Goal: Information Seeking & Learning: Compare options

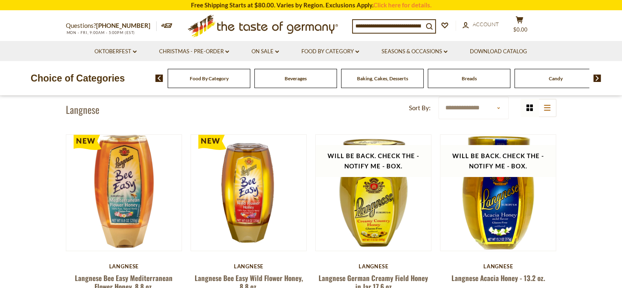
scroll to position [82, 0]
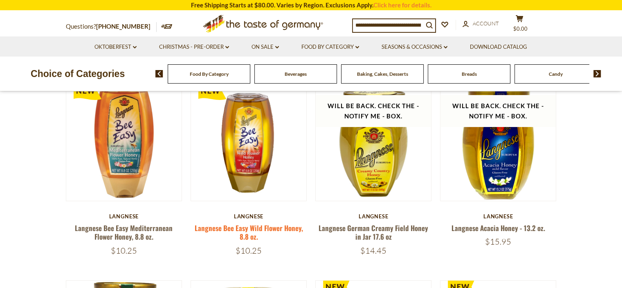
click at [254, 232] on link "Langnese Bee Easy Wild Flower Honey, 8.8 oz." at bounding box center [248, 232] width 108 height 19
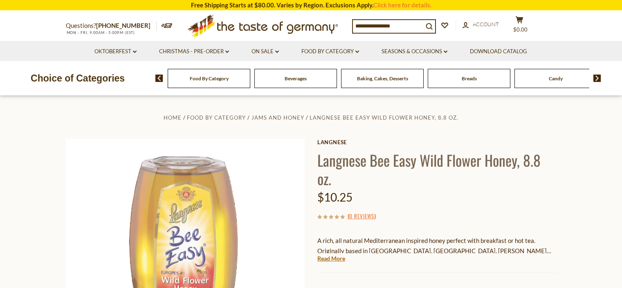
drag, startPoint x: 0, startPoint y: 0, endPoint x: 340, endPoint y: 177, distance: 383.5
click at [340, 254] on link "Read More" at bounding box center [332, 258] width 28 height 8
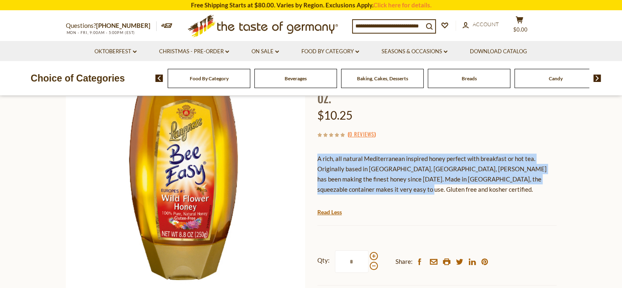
drag, startPoint x: 326, startPoint y: 159, endPoint x: 376, endPoint y: 190, distance: 59.4
click at [378, 190] on p "A rich, all natural Mediterranean inspired honey perfect with breakfast or hot …" at bounding box center [437, 173] width 239 height 41
click at [414, 142] on div "Langnese Langnese Bee Easy Wild Flower Honey, 8.8 oz. $10.25 ( 0 Reviews ) A ri…" at bounding box center [437, 198] width 239 height 282
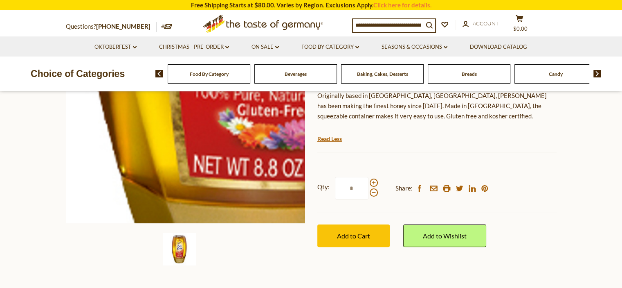
scroll to position [205, 0]
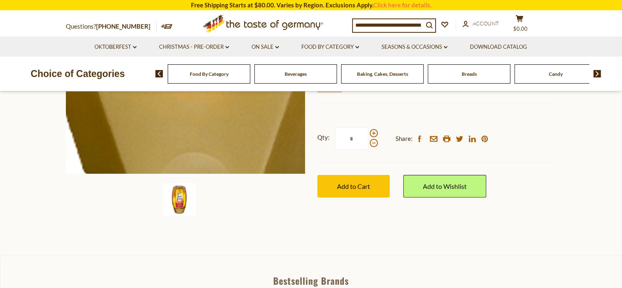
click at [183, 132] on img at bounding box center [185, 53] width 239 height 239
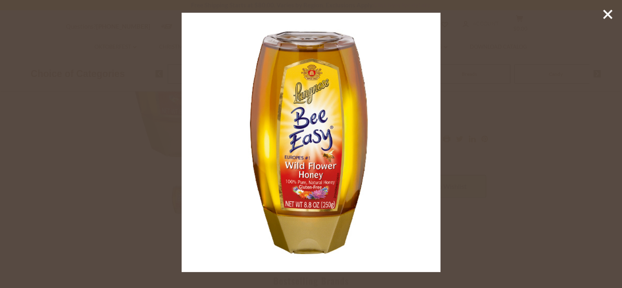
click at [462, 108] on div at bounding box center [311, 144] width 622 height 288
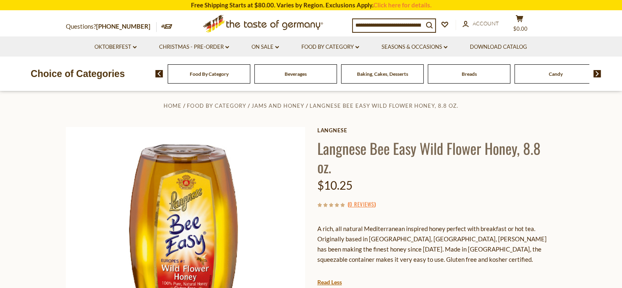
scroll to position [0, 0]
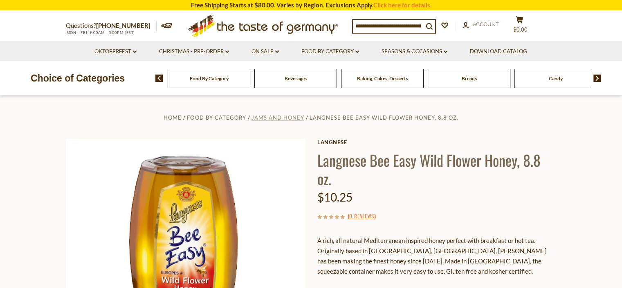
click at [292, 119] on span "Jams and Honey" at bounding box center [278, 117] width 53 height 7
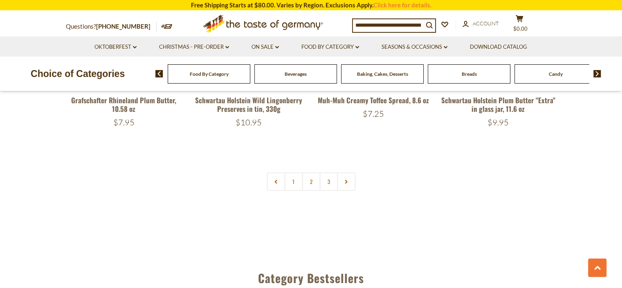
scroll to position [1923, 0]
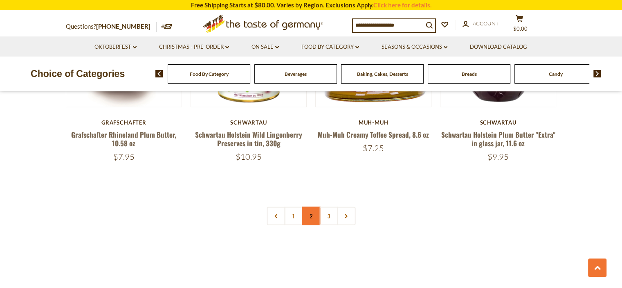
click at [313, 211] on link "2" at bounding box center [311, 216] width 18 height 18
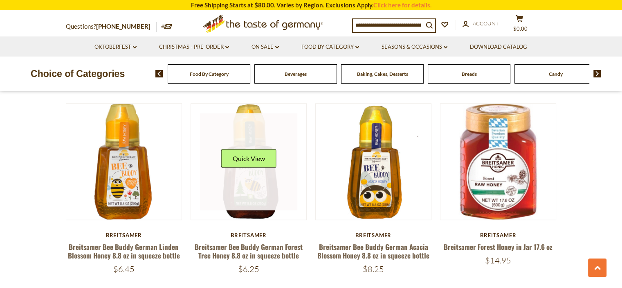
scroll to position [836, 0]
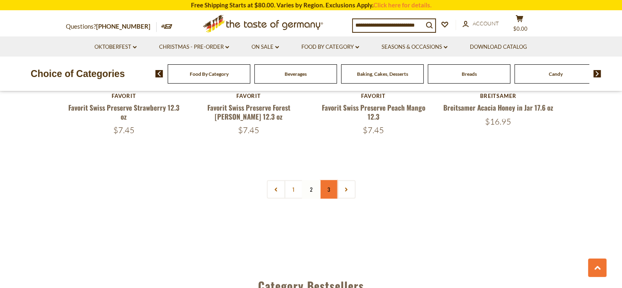
click at [331, 186] on link "3" at bounding box center [329, 189] width 18 height 18
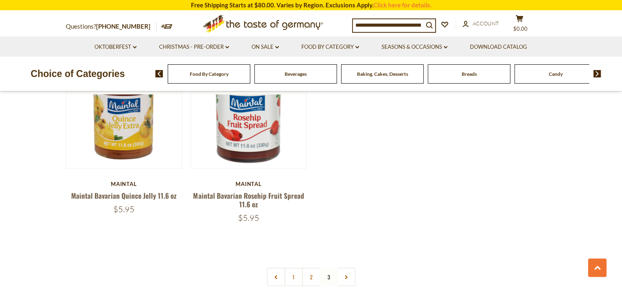
scroll to position [1760, 0]
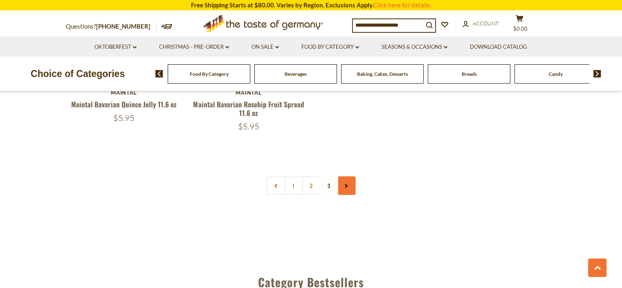
click at [347, 184] on icon at bounding box center [346, 186] width 5 height 4
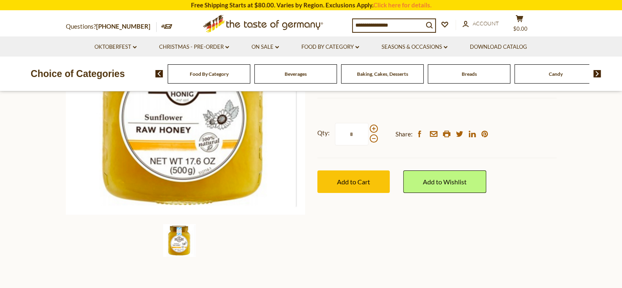
scroll to position [82, 0]
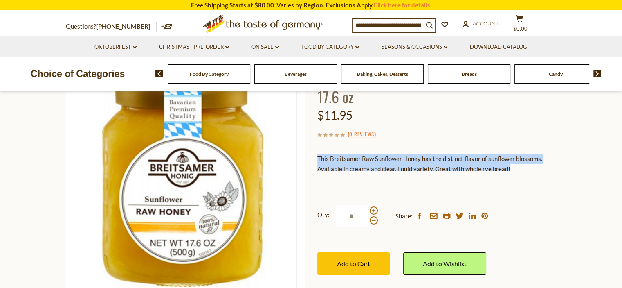
drag, startPoint x: 354, startPoint y: 156, endPoint x: 509, endPoint y: 168, distance: 155.1
click at [511, 168] on p "This Breitsamer Raw Sunflower Honey has the distinct flavor of sunflower blosso…" at bounding box center [437, 163] width 239 height 20
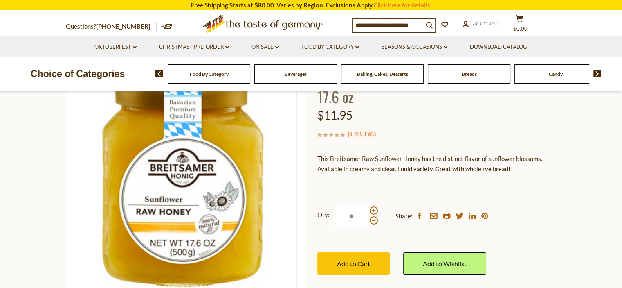
click at [437, 113] on div "$11.95" at bounding box center [437, 115] width 239 height 19
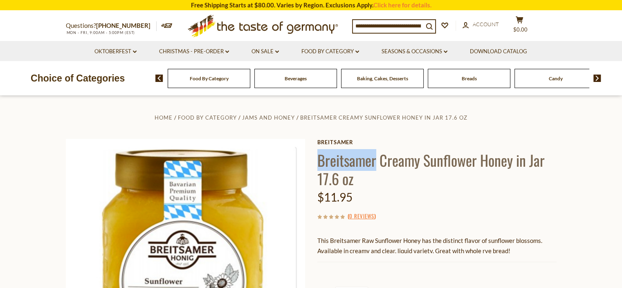
drag, startPoint x: 358, startPoint y: 156, endPoint x: 377, endPoint y: 156, distance: 19.6
click at [377, 156] on h1 "Breitsamer Creamy Sunflower Honey in Jar 17.6 oz" at bounding box center [437, 169] width 239 height 37
copy h1 "Breitsamer"
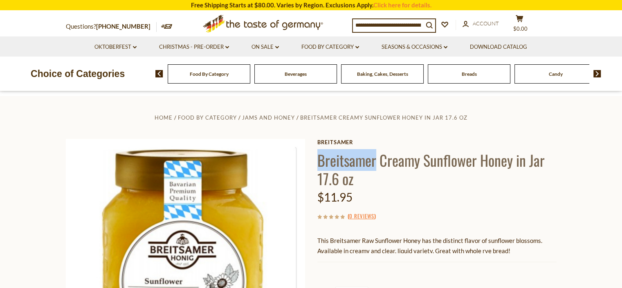
scroll to position [82, 0]
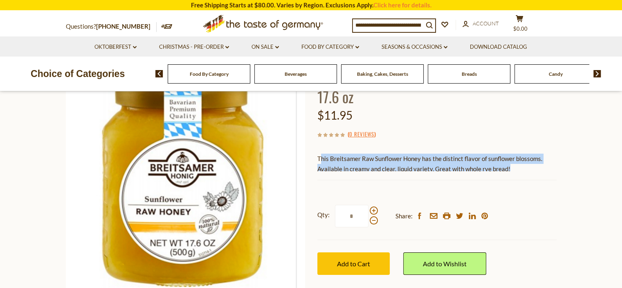
drag, startPoint x: 341, startPoint y: 155, endPoint x: 344, endPoint y: 164, distance: 9.1
click at [512, 167] on p "This Breitsamer Raw Sunflower Honey has the distinct flavor of sunflower blosso…" at bounding box center [437, 163] width 239 height 20
click at [332, 164] on p "This Breitsamer Raw Sunflower Honey has the distinct flavor of sunflower blosso…" at bounding box center [437, 163] width 239 height 20
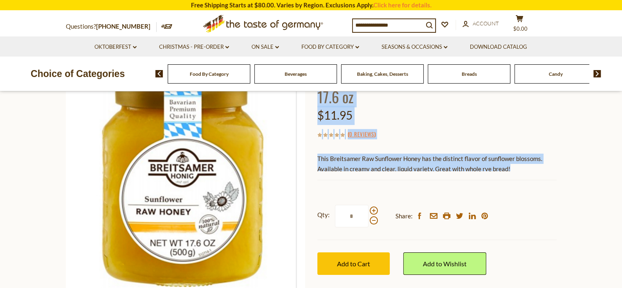
drag, startPoint x: 334, startPoint y: 158, endPoint x: 501, endPoint y: 171, distance: 168.3
click at [504, 171] on div "Home Food By Category Jams and Honey Breitsamer Creamy Sunflower Honey in Jar 1…" at bounding box center [311, 187] width 503 height 315
click at [501, 171] on p "This Breitsamer Raw Sunflower Honey has the distinct flavor of sunflower blosso…" at bounding box center [437, 163] width 239 height 20
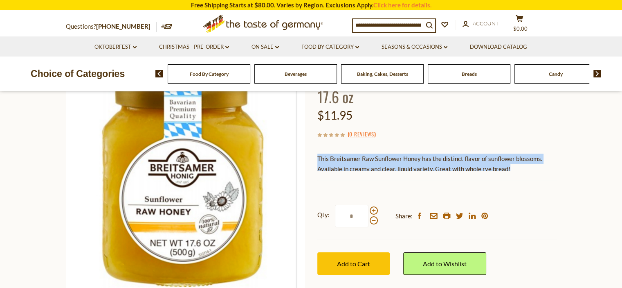
drag, startPoint x: 332, startPoint y: 158, endPoint x: 511, endPoint y: 169, distance: 178.8
click at [511, 169] on p "This Breitsamer Raw Sunflower Honey has the distinct flavor of sunflower blosso…" at bounding box center [437, 163] width 239 height 20
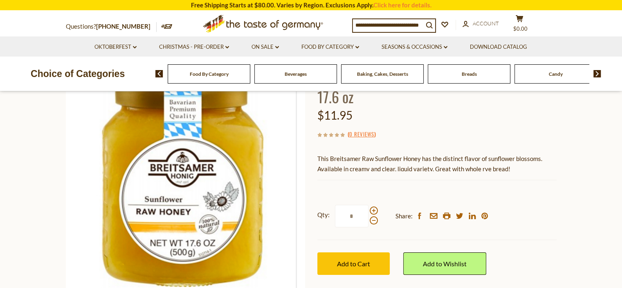
click at [417, 108] on div "$11.95" at bounding box center [437, 115] width 239 height 19
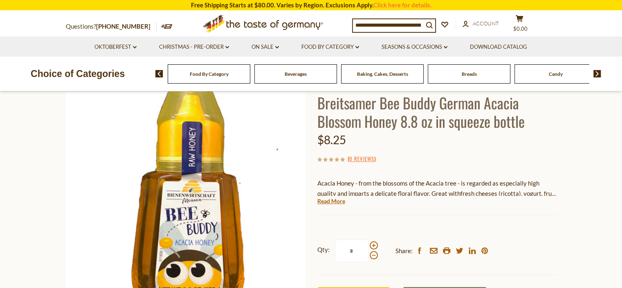
scroll to position [123, 0]
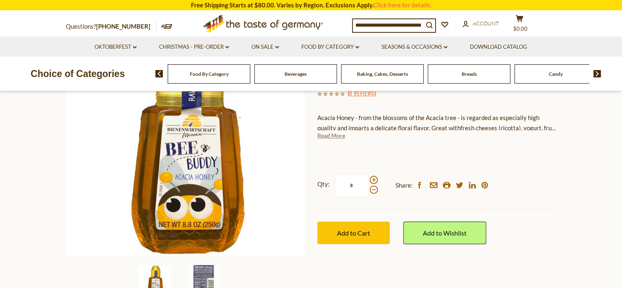
click at [334, 136] on link "Read More" at bounding box center [332, 135] width 28 height 8
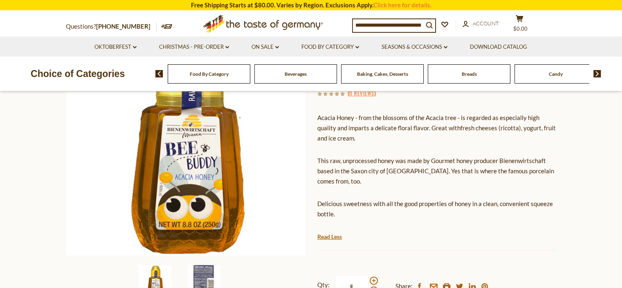
drag, startPoint x: 336, startPoint y: 129, endPoint x: 368, endPoint y: 215, distance: 91.7
click at [368, 215] on div "Home Food By Category Jams and Honey Breitsamer Bee Buddy German Acacia Blossom…" at bounding box center [311, 176] width 503 height 374
click at [361, 168] on p "This raw, unprocessed honey was made by Gourmet honey producer Bienenwirtschaft…" at bounding box center [437, 171] width 239 height 31
click at [339, 167] on p "This raw, unprocessed honey was made by Gourmet honey producer Bienenwirtschaft…" at bounding box center [437, 171] width 239 height 31
drag, startPoint x: 339, startPoint y: 173, endPoint x: 357, endPoint y: 211, distance: 42.5
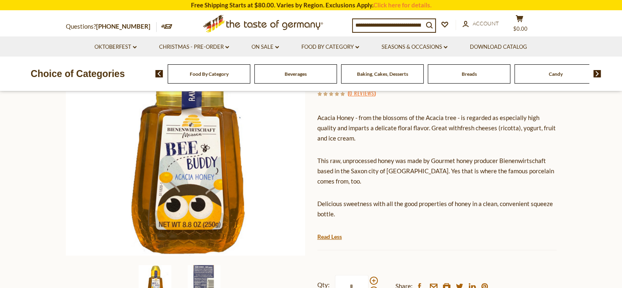
click at [357, 211] on div "Acacia Honey - from the blossoms of the Acacia tree - is regarded as especially…" at bounding box center [437, 168] width 239 height 125
click at [401, 133] on p "Acacia Honey - from the blossoms of the Acacia tree - is regarded as especially…" at bounding box center [437, 128] width 239 height 31
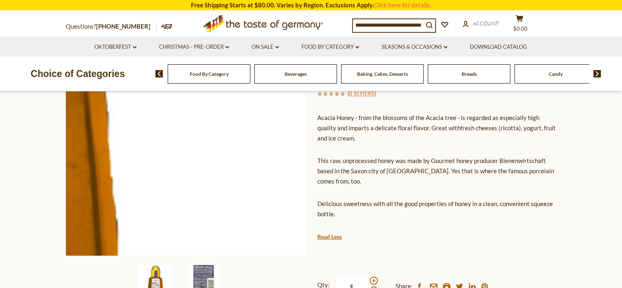
click at [177, 166] on img at bounding box center [185, 135] width 239 height 239
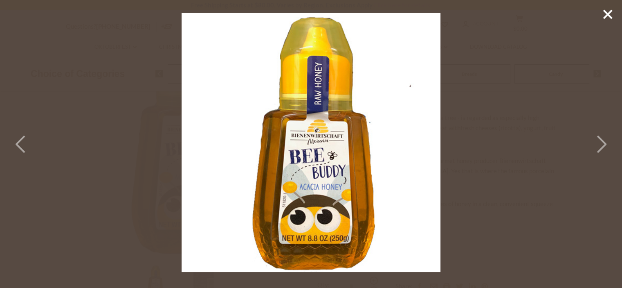
click at [600, 145] on icon at bounding box center [601, 144] width 18 height 25
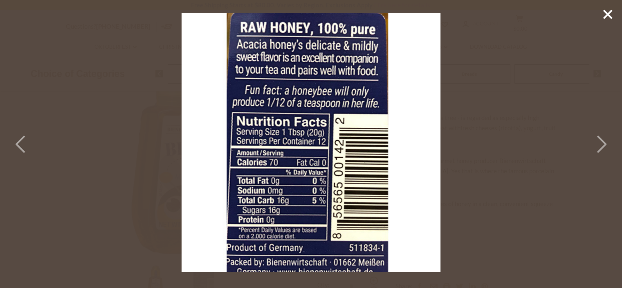
click at [600, 145] on icon at bounding box center [601, 144] width 18 height 25
click at [511, 140] on div at bounding box center [311, 144] width 622 height 288
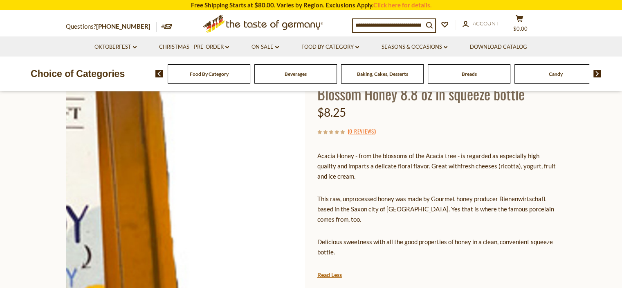
scroll to position [41, 0]
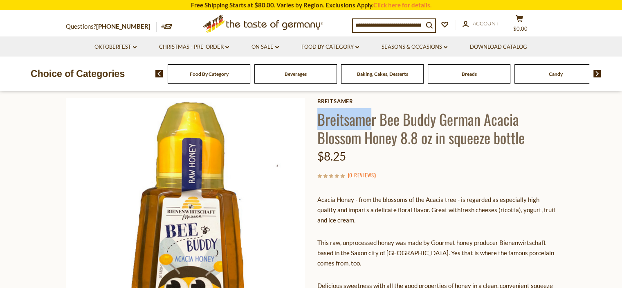
drag, startPoint x: 326, startPoint y: 116, endPoint x: 372, endPoint y: 117, distance: 46.3
click at [372, 117] on h1 "Breitsamer Bee Buddy German Acacia Blossom Honey 8.8 oz in squeeze bottle" at bounding box center [437, 128] width 239 height 37
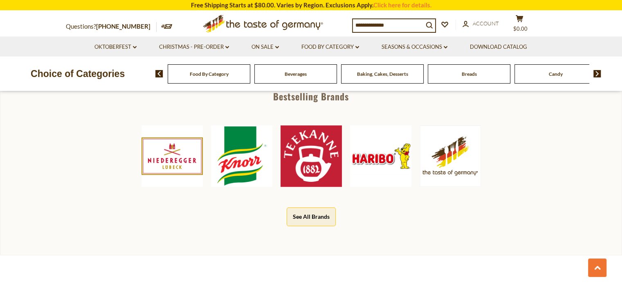
scroll to position [450, 0]
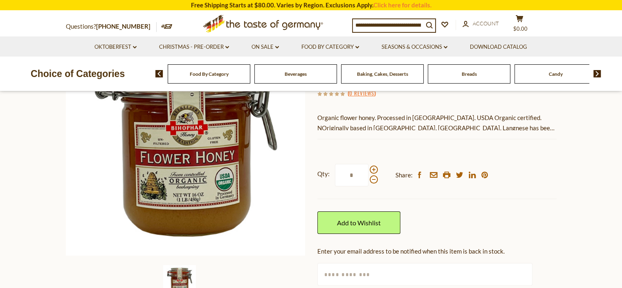
scroll to position [82, 0]
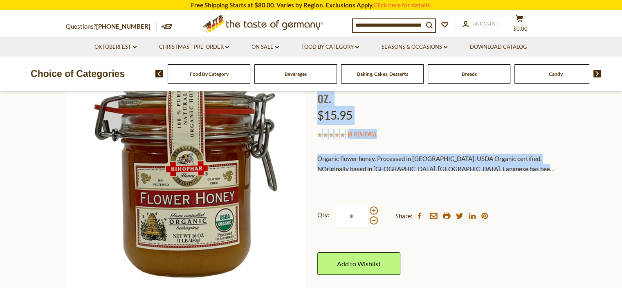
drag, startPoint x: 374, startPoint y: 157, endPoint x: 536, endPoint y: 170, distance: 162.6
click at [536, 170] on div "Home Food By Category Jams and Honey Langnese Biophar Organic Flower Honey, 16 …" at bounding box center [311, 195] width 503 height 331
drag, startPoint x: 534, startPoint y: 171, endPoint x: 524, endPoint y: 171, distance: 9.8
click at [533, 171] on div "Langnese Langnese Biophar Organic Flower Honey, 16 oz. $15.95 ( 0 Reviews ) Org…" at bounding box center [437, 209] width 239 height 304
drag, startPoint x: 535, startPoint y: 170, endPoint x: 526, endPoint y: 171, distance: 9.1
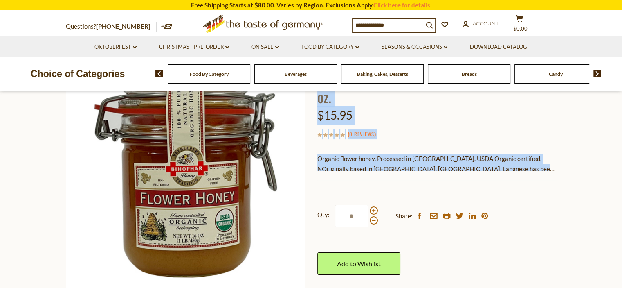
click at [534, 170] on p "Organic flower honey. Processed in Germany. USDA Organic certified. NOriginally…" at bounding box center [437, 163] width 239 height 20
click at [528, 171] on div "Current stock: 0" at bounding box center [437, 173] width 239 height 5
click at [337, 157] on span "Organic flower honey. Processed in Germany. USDA Organic certified. NOriginally…" at bounding box center [436, 169] width 237 height 28
drag, startPoint x: 332, startPoint y: 158, endPoint x: 547, endPoint y: 168, distance: 214.7
click at [547, 168] on p "Organic flower honey. Processed in Germany. USDA Organic certified. NOriginally…" at bounding box center [437, 163] width 239 height 20
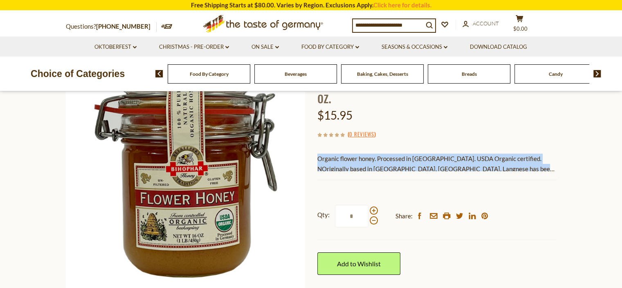
click at [378, 151] on div "Organic flower honey. Processed in Germany. USDA Organic certified. NOriginally…" at bounding box center [437, 159] width 239 height 24
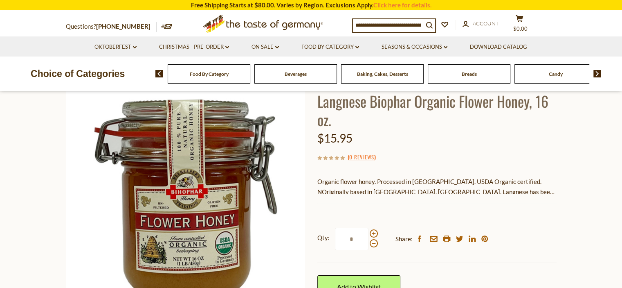
scroll to position [0, 0]
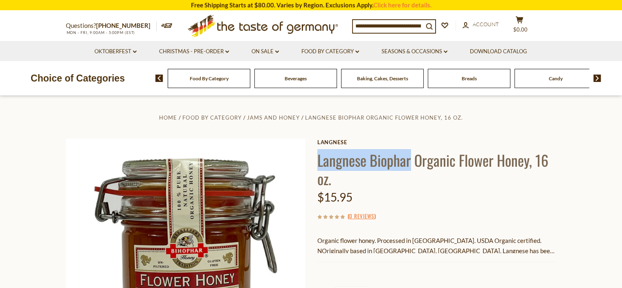
drag, startPoint x: 333, startPoint y: 157, endPoint x: 409, endPoint y: 160, distance: 76.6
click at [409, 160] on h1 "Langnese Biophar Organic Flower Honey, 16 oz." at bounding box center [437, 169] width 239 height 37
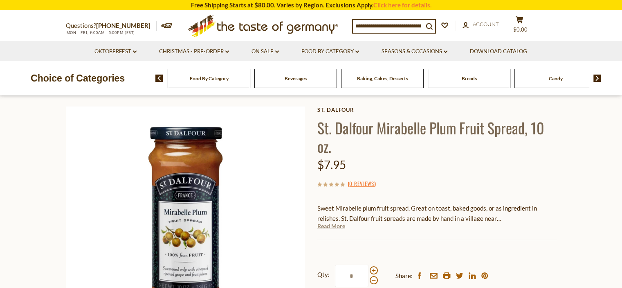
scroll to position [82, 0]
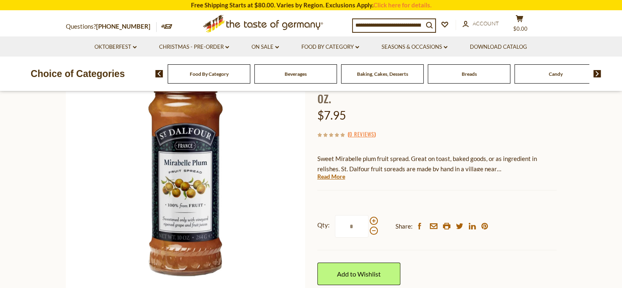
drag, startPoint x: 338, startPoint y: 178, endPoint x: 334, endPoint y: 175, distance: 5.2
click at [337, 178] on link "Read More" at bounding box center [332, 176] width 28 height 8
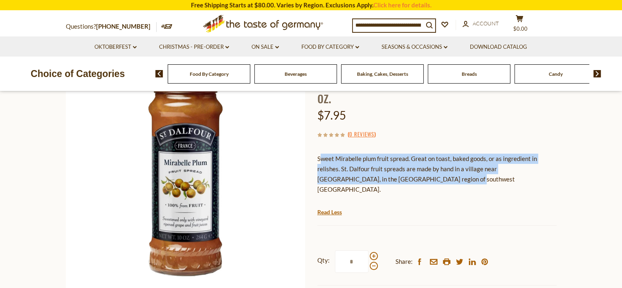
drag, startPoint x: 353, startPoint y: 162, endPoint x: 422, endPoint y: 178, distance: 71.5
click at [429, 181] on p "Sweet Mirabelle plum fruit spread. Great on toast, baked goods, or as ingredien…" at bounding box center [437, 173] width 239 height 41
drag, startPoint x: 316, startPoint y: 157, endPoint x: 375, endPoint y: 163, distance: 59.7
click at [418, 179] on div "Home Food By Category Jams and Honey St. Dalfour Mirabelle Plum Fruit Spread, 1…" at bounding box center [311, 218] width 503 height 376
click at [375, 163] on p "Sweet Mirabelle plum fruit spread. Great on toast, baked goods, or as ingredien…" at bounding box center [437, 173] width 239 height 41
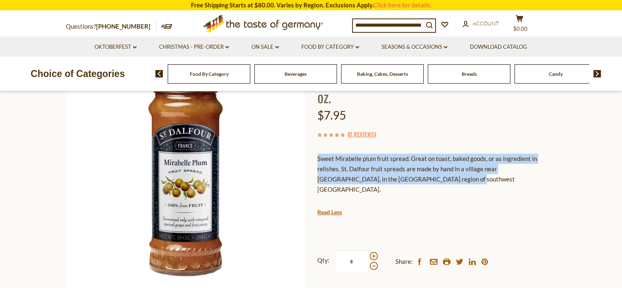
drag, startPoint x: 334, startPoint y: 160, endPoint x: 434, endPoint y: 185, distance: 103.1
click at [434, 185] on div "Sweet Mirabelle plum fruit spread. Great on toast, baked goods, or as ingredien…" at bounding box center [437, 176] width 239 height 59
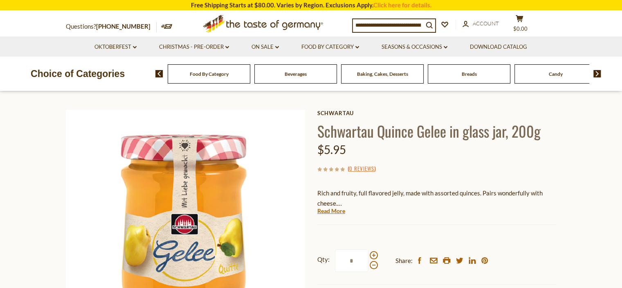
scroll to position [82, 0]
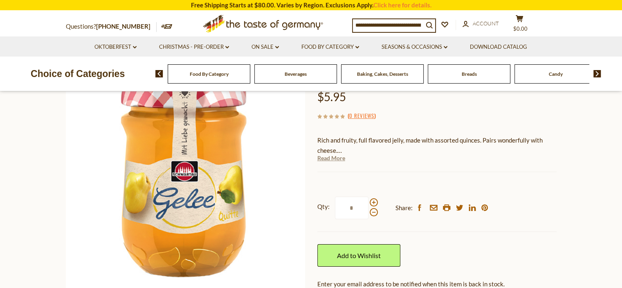
click at [328, 157] on link "Read More" at bounding box center [332, 158] width 28 height 8
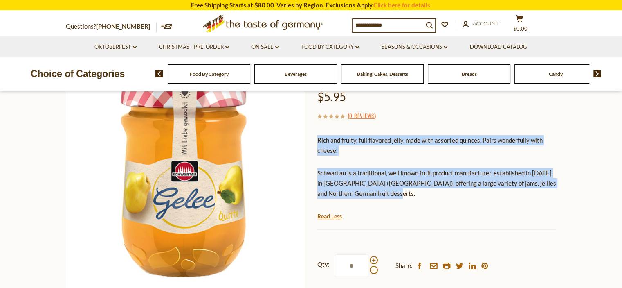
drag, startPoint x: 333, startPoint y: 147, endPoint x: 358, endPoint y: 169, distance: 33.6
click at [385, 197] on div "Rich and fruity, full flavored jelly, made with assorted quinces. Pairs wonderf…" at bounding box center [437, 170] width 239 height 82
click at [441, 142] on p "Rich and fruity, full flavored jelly, made with assorted quinces. Pairs wonderf…" at bounding box center [437, 145] width 239 height 20
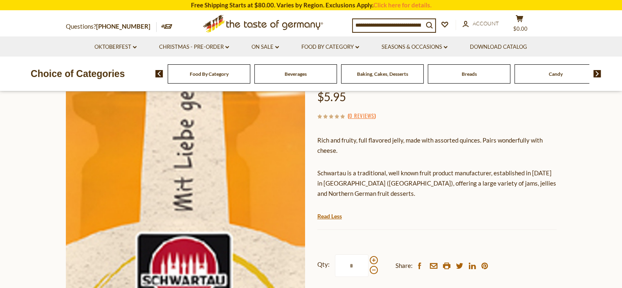
click at [185, 130] on img at bounding box center [185, 176] width 239 height 239
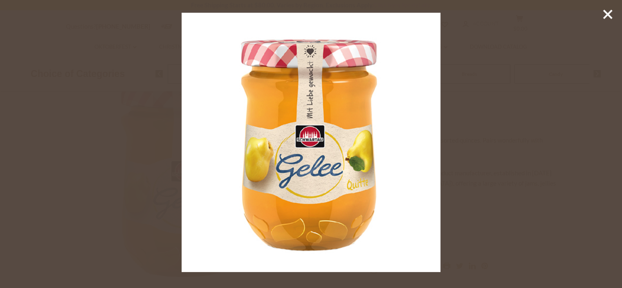
click at [488, 159] on div at bounding box center [311, 144] width 622 height 288
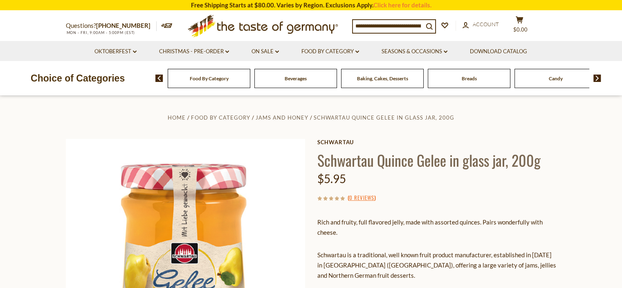
scroll to position [0, 0]
drag, startPoint x: 320, startPoint y: 161, endPoint x: 367, endPoint y: 162, distance: 47.1
click at [371, 163] on h1 "Schwartau Quince Gelee in glass jar, 200g" at bounding box center [437, 160] width 239 height 18
copy h1 "Schwartau"
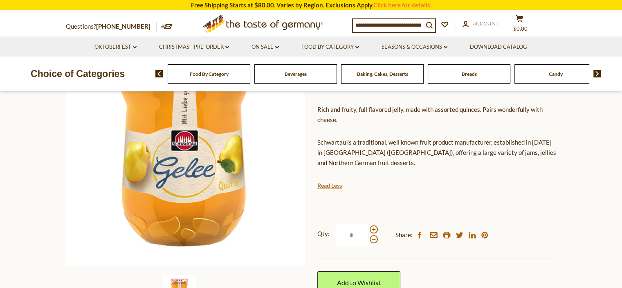
scroll to position [82, 0]
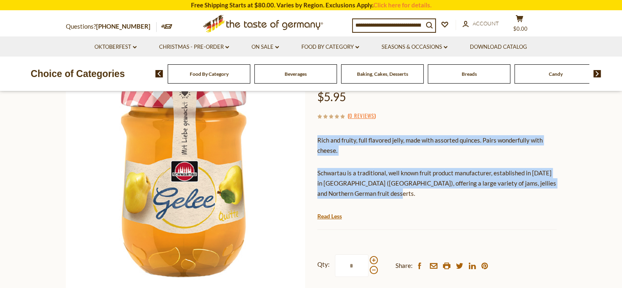
drag, startPoint x: 318, startPoint y: 138, endPoint x: 376, endPoint y: 184, distance: 74.1
click at [399, 192] on div "Rich and fruity, full flavored jelly, made with assorted quinces. Pairs wonderf…" at bounding box center [437, 170] width 239 height 82
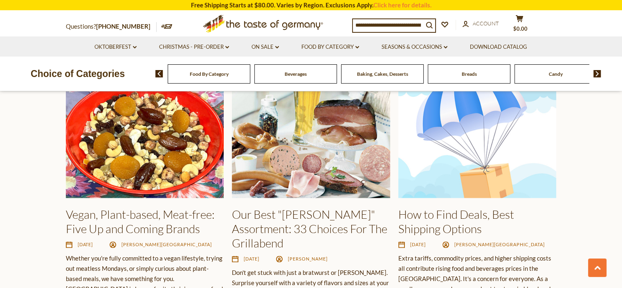
scroll to position [859, 0]
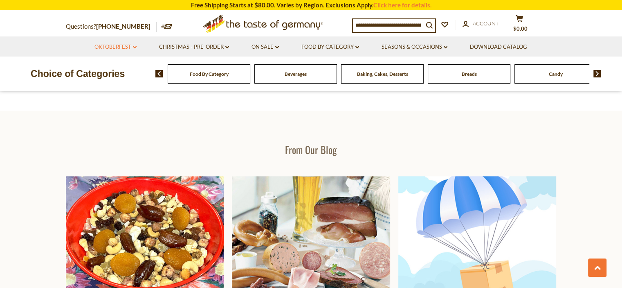
click at [134, 46] on icon "dropdown_arrow" at bounding box center [135, 47] width 4 height 3
click at [121, 68] on link "All Oktoberfest" at bounding box center [111, 68] width 42 height 7
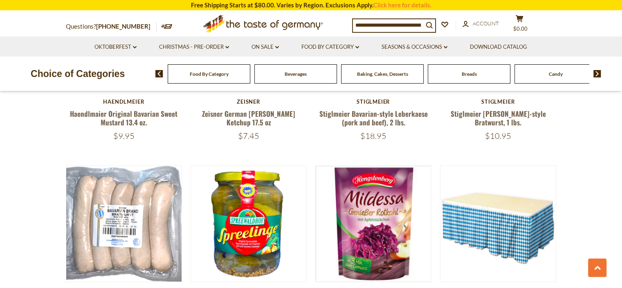
scroll to position [1678, 0]
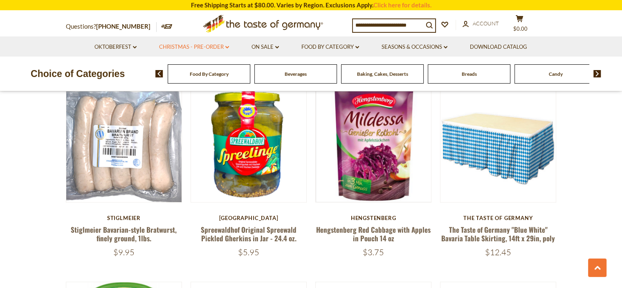
click at [203, 50] on link "Christmas - PRE-ORDER dropdown_arrow" at bounding box center [194, 47] width 70 height 9
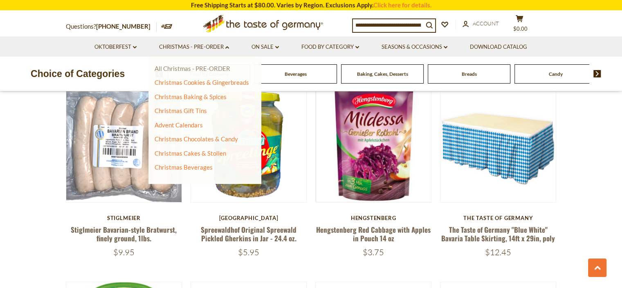
click at [198, 68] on link "All Christmas - PRE-ORDER" at bounding box center [193, 68] width 76 height 7
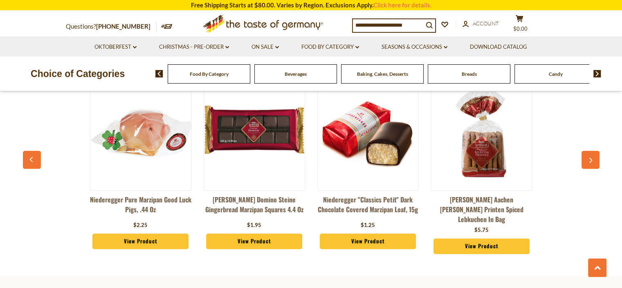
scroll to position [368, 0]
